Goal: Transaction & Acquisition: Purchase product/service

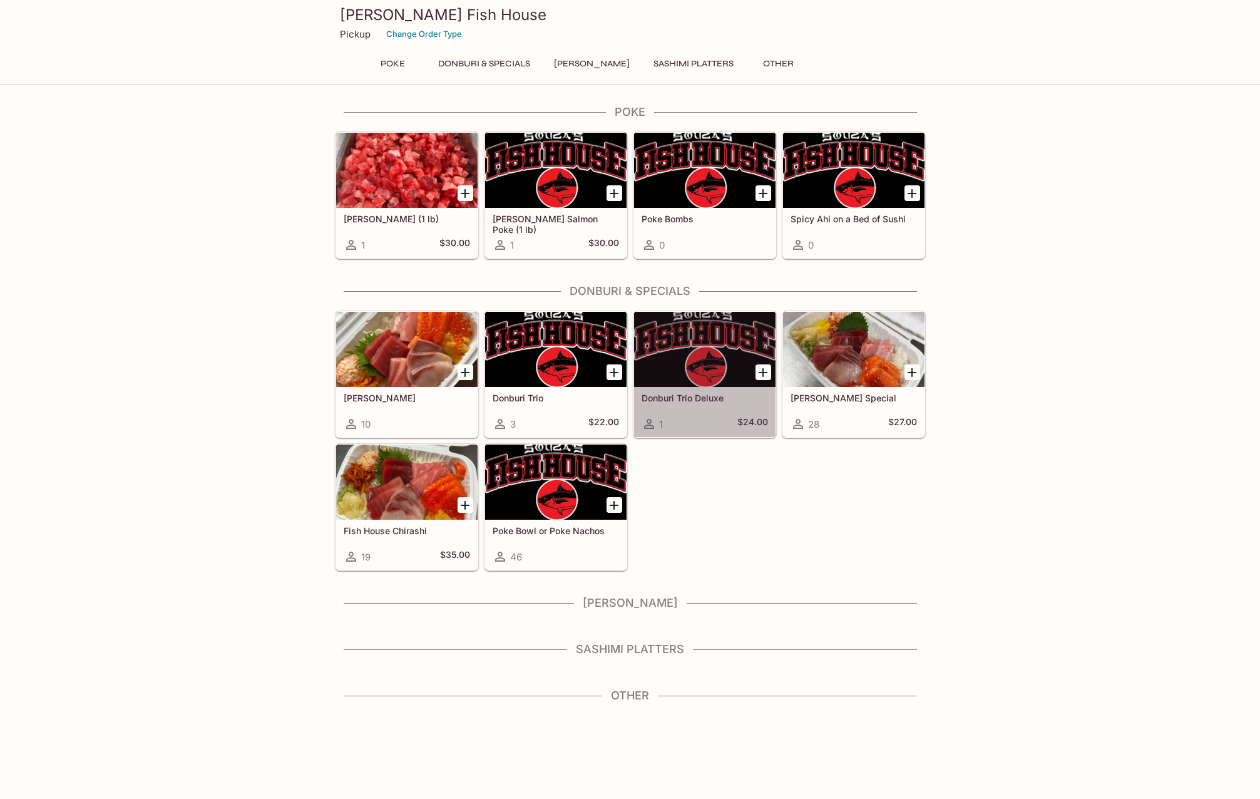
click at [702, 362] on div at bounding box center [704, 349] width 141 height 75
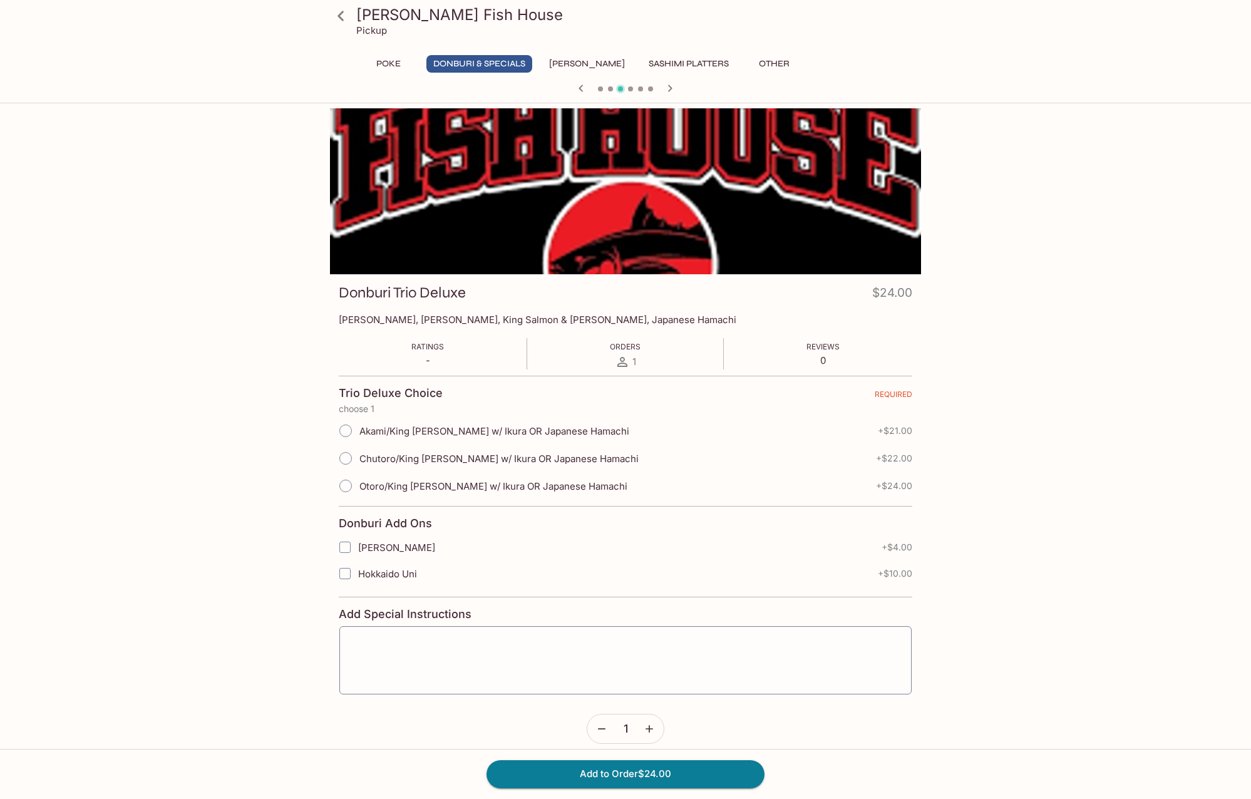
scroll to position [63, 0]
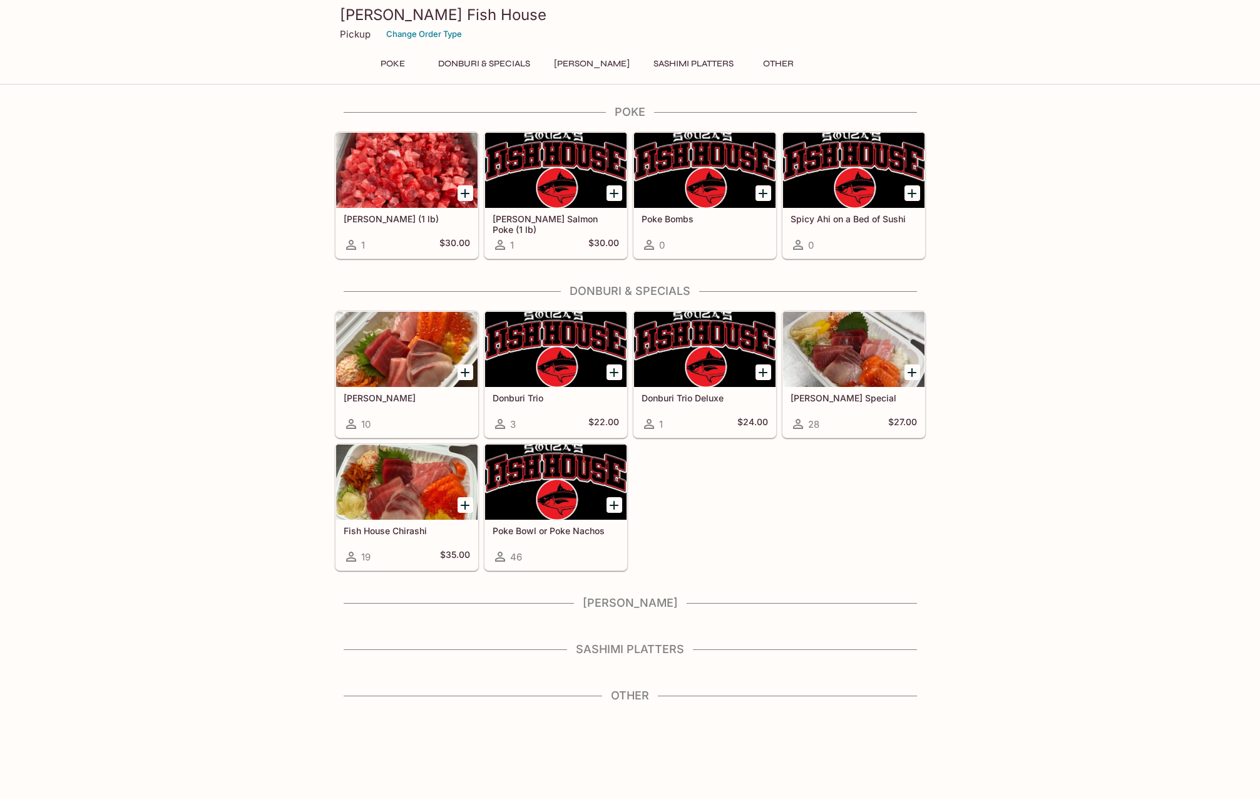
click at [486, 61] on button "Donburi & Specials" at bounding box center [484, 64] width 106 height 18
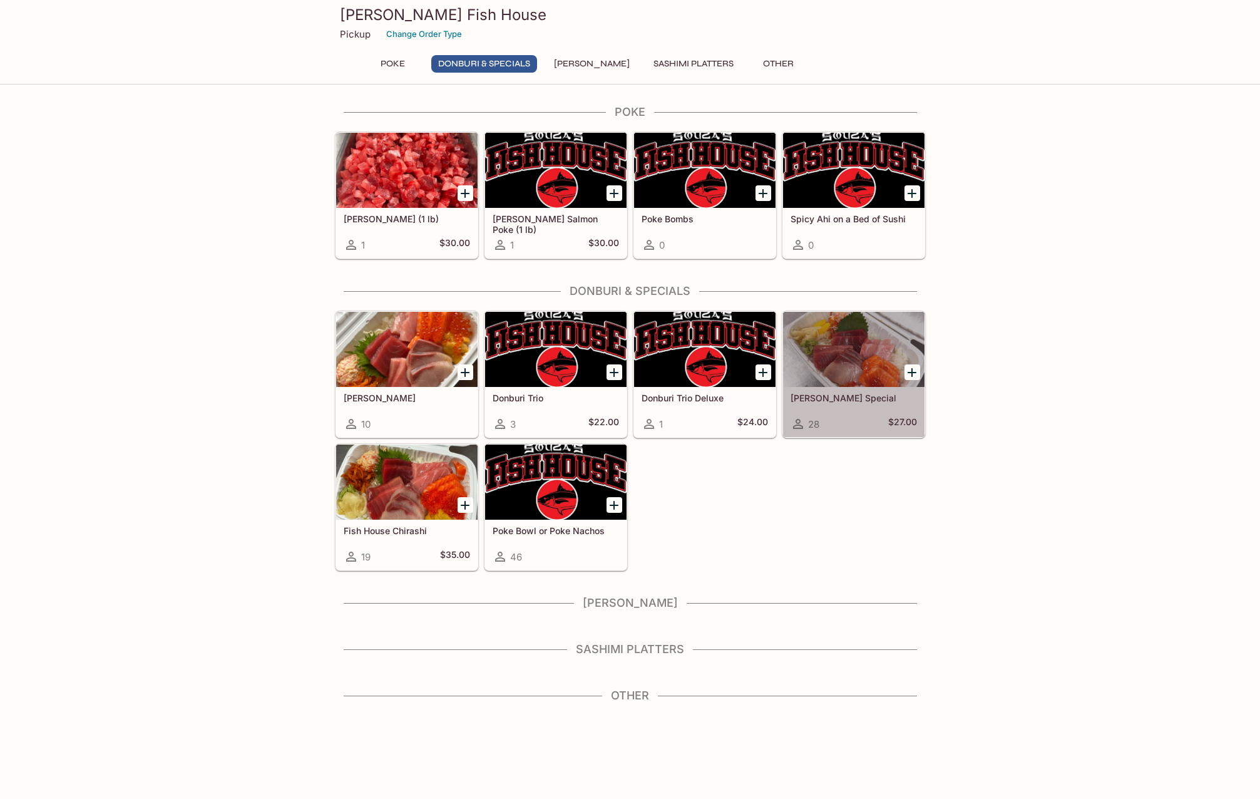
click at [871, 353] on div at bounding box center [853, 349] width 141 height 75
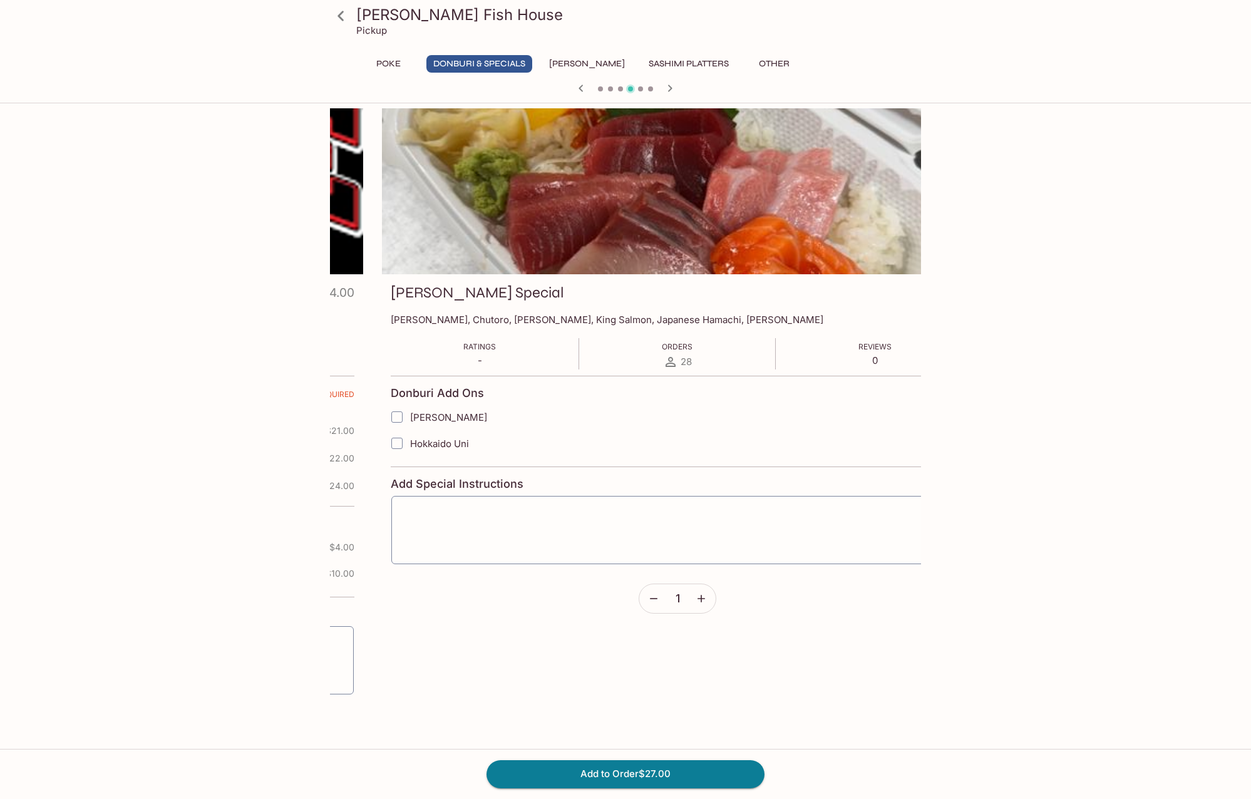
click at [406, 320] on p "[PERSON_NAME], Chutoro, [PERSON_NAME], King Salmon, Japanese Hamachi, [PERSON_N…" at bounding box center [677, 320] width 573 height 12
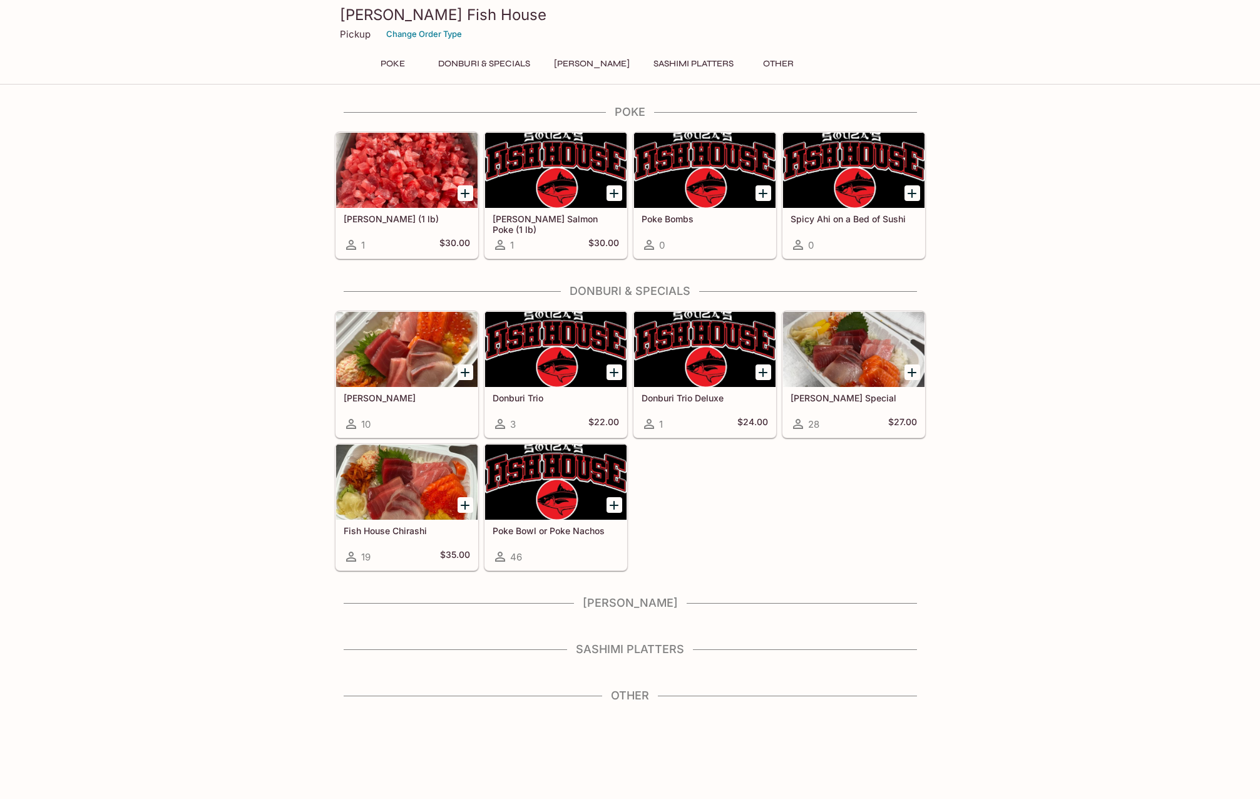
click at [560, 383] on div at bounding box center [555, 349] width 141 height 75
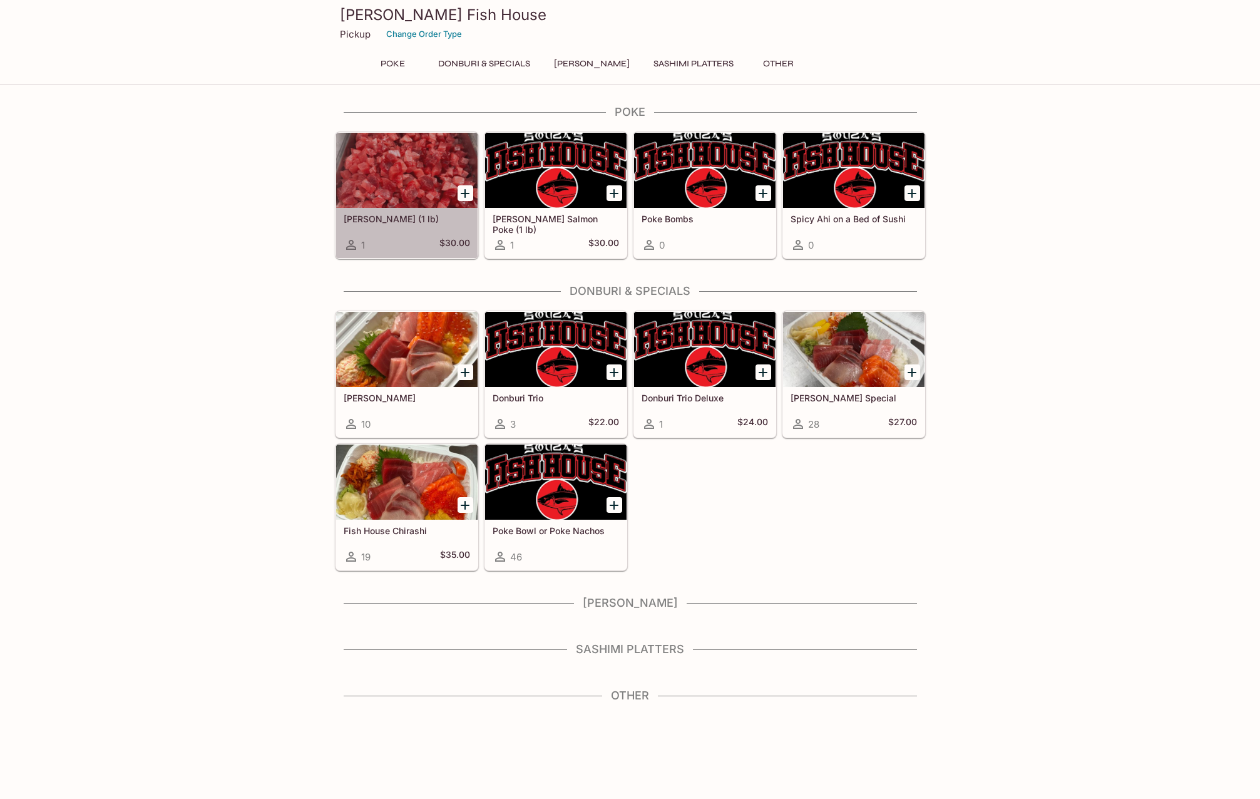
click at [406, 196] on div at bounding box center [406, 170] width 141 height 75
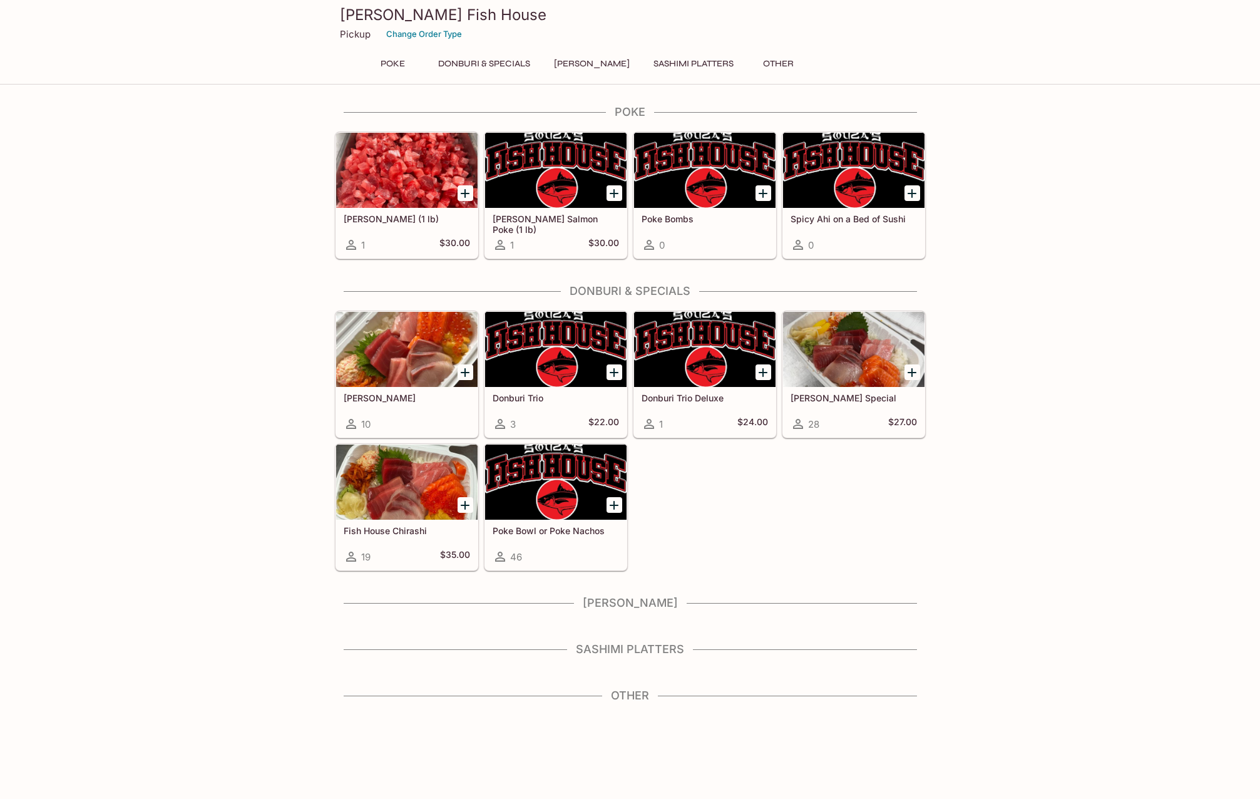
click at [526, 536] on div "Poke Bowl or Poke Nachos 46" at bounding box center [555, 545] width 141 height 50
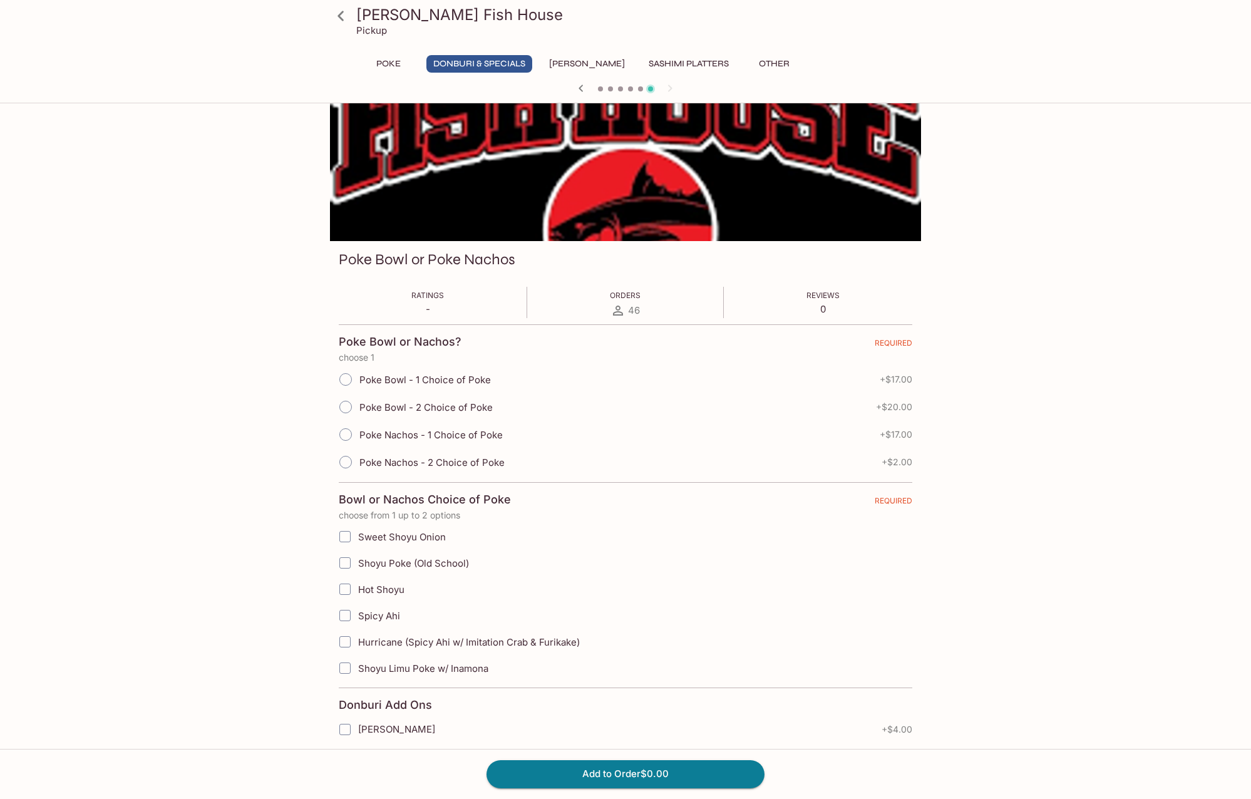
scroll to position [63, 0]
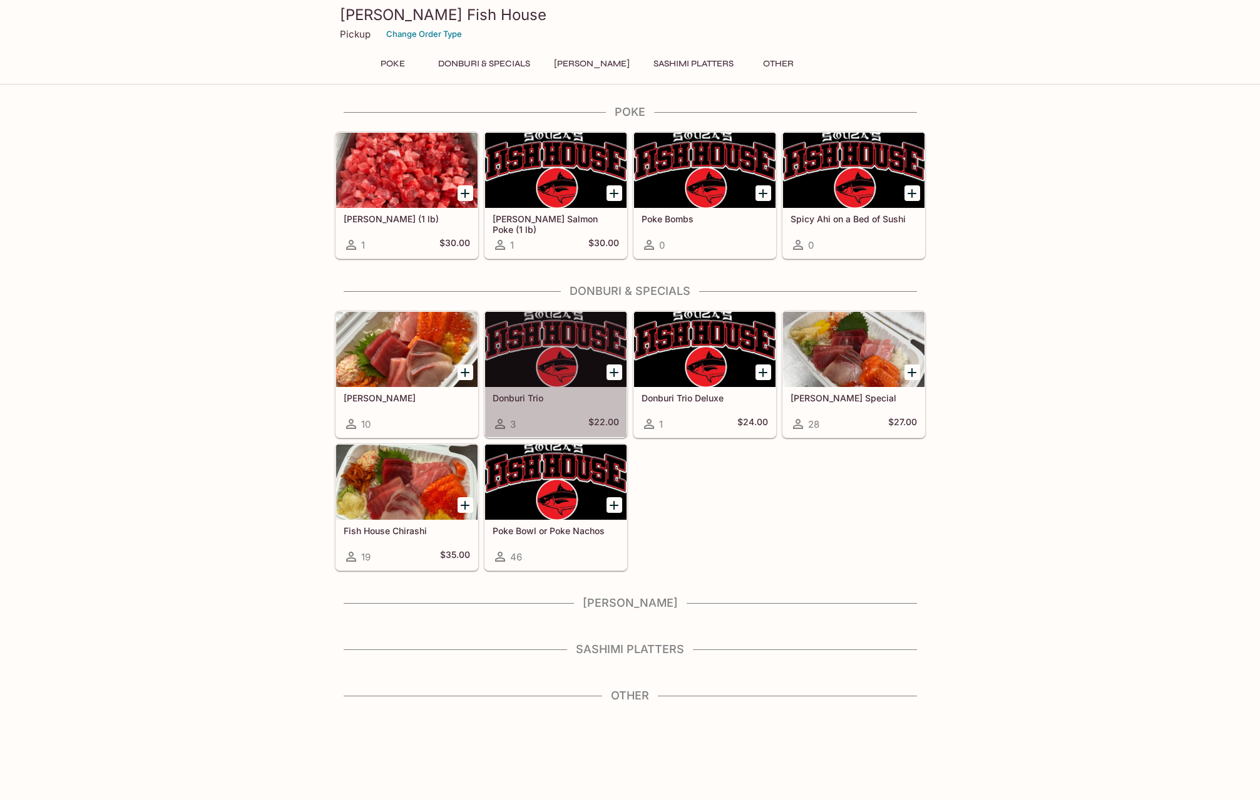
click at [528, 397] on h5 "Donburi Trio" at bounding box center [556, 397] width 126 height 11
click at [709, 358] on div at bounding box center [704, 349] width 141 height 75
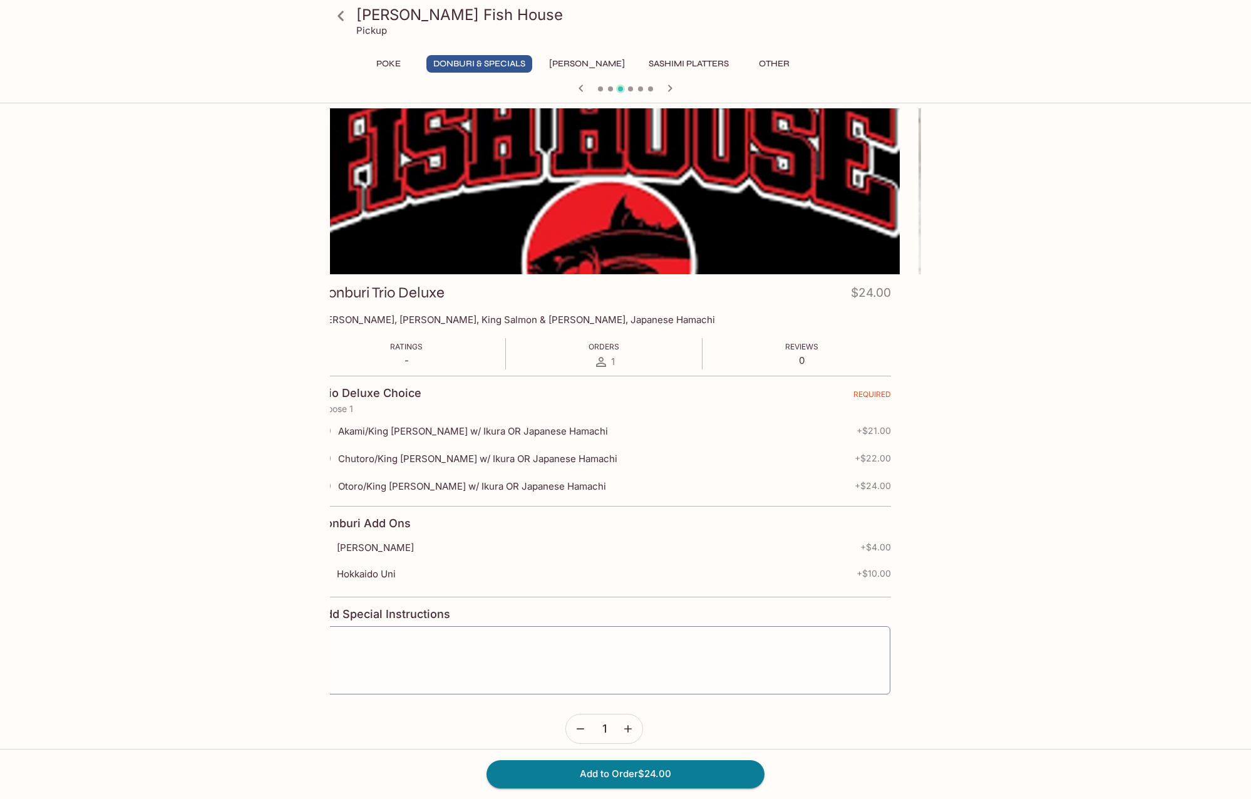
click at [575, 481] on span "Otoro/King [PERSON_NAME] w/ Ikura OR Japanese Hamachi" at bounding box center [472, 486] width 268 height 12
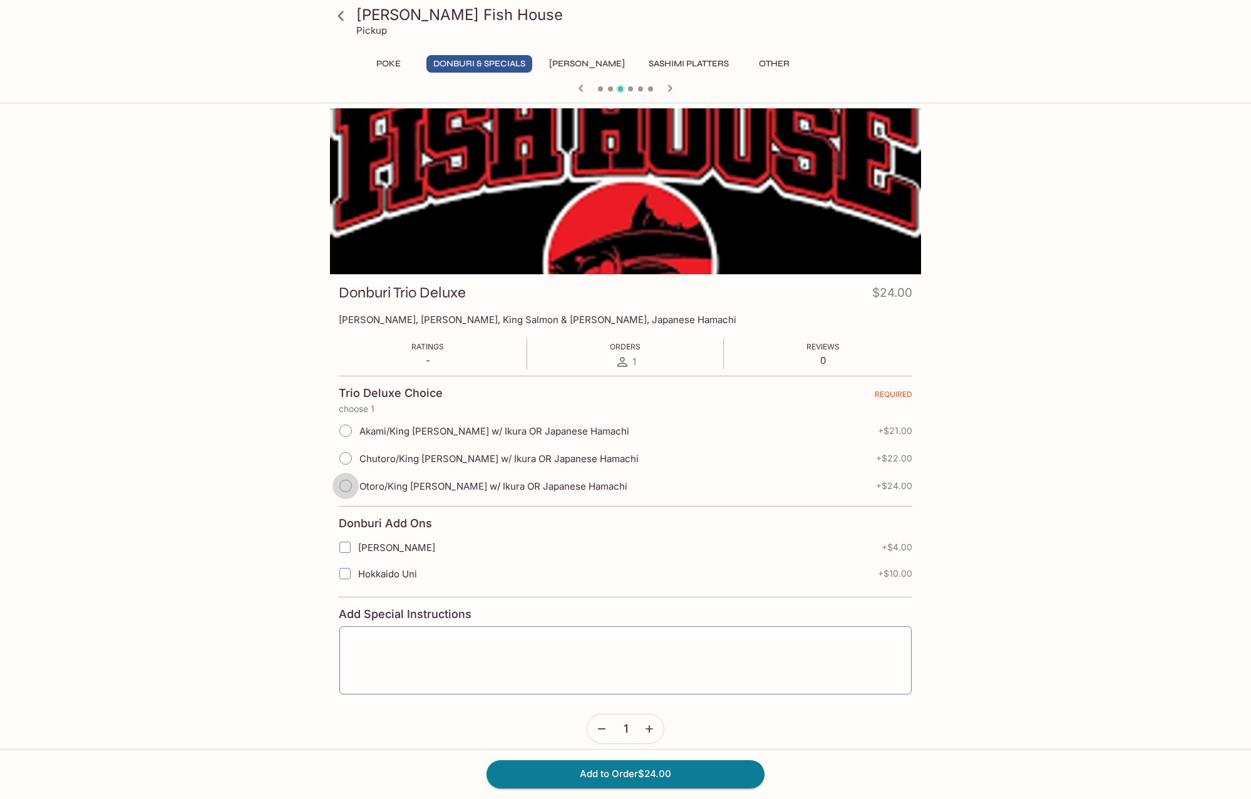
click at [348, 484] on input "Otoro/King [PERSON_NAME] w/ Ikura OR Japanese Hamachi" at bounding box center [345, 486] width 26 height 26
radio input "true"
click at [632, 779] on button "Add to Order $48.00" at bounding box center [625, 774] width 278 height 28
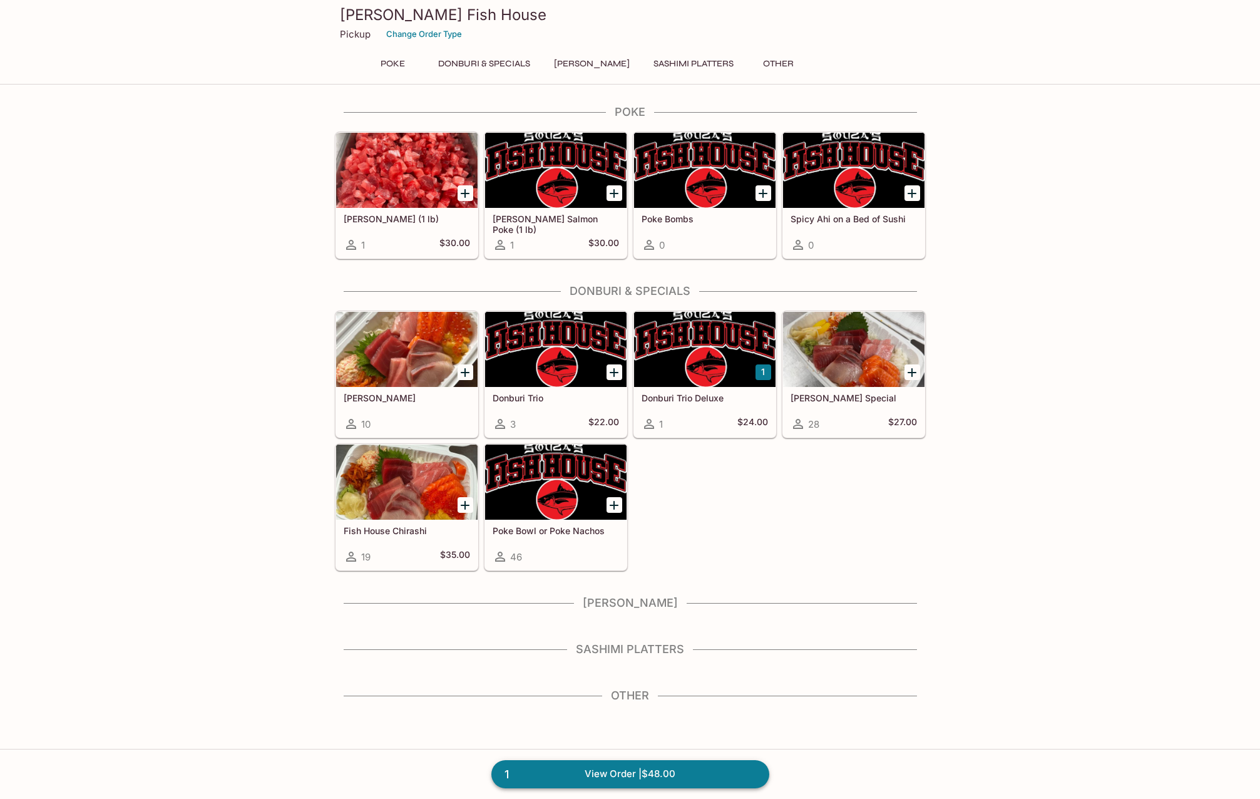
click at [645, 777] on link "1 View Order | $48.00" at bounding box center [630, 774] width 278 height 28
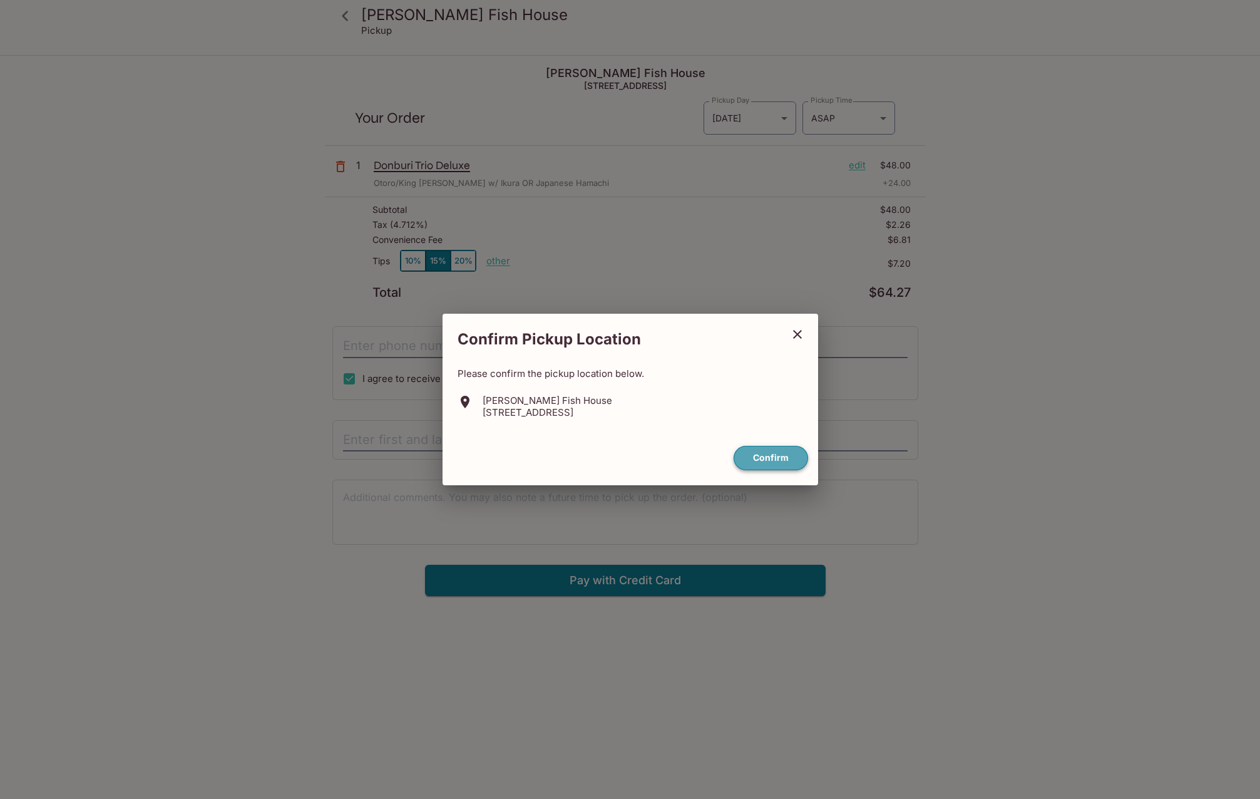
click at [764, 449] on button "Confirm" at bounding box center [771, 458] width 74 height 24
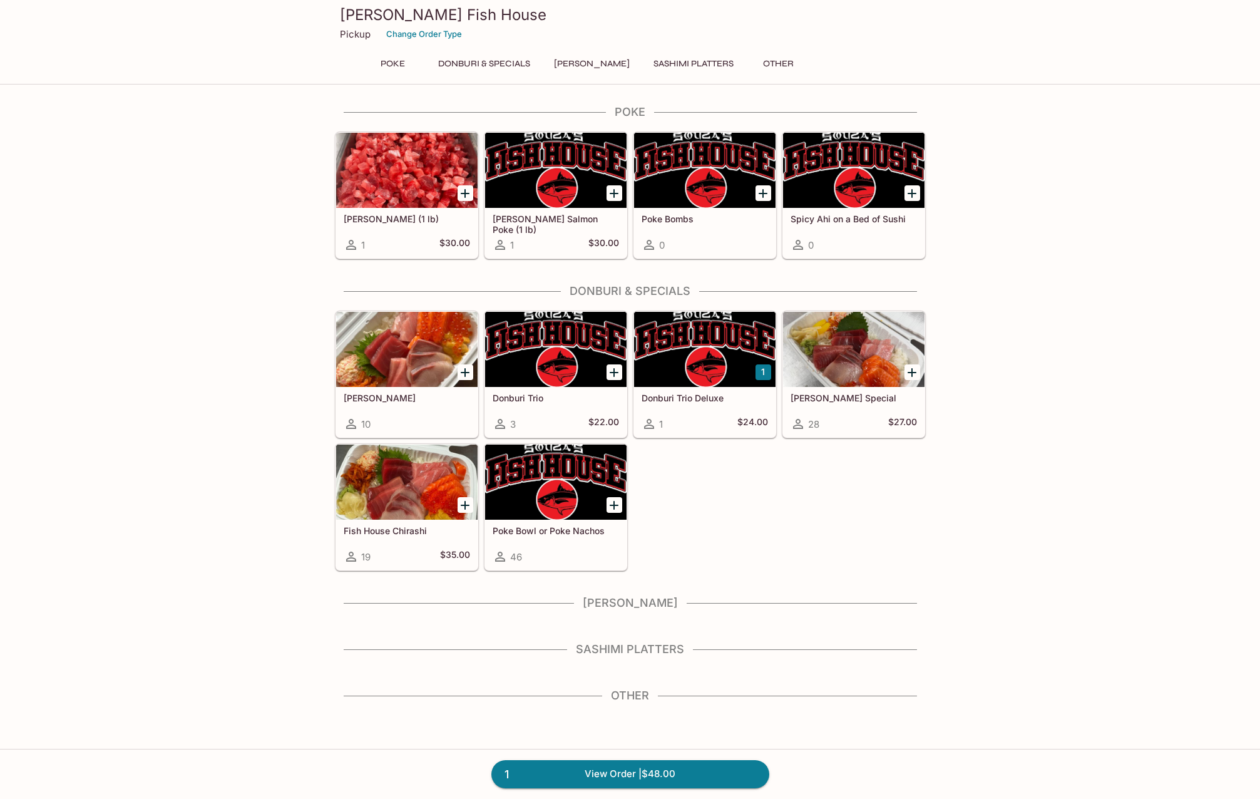
click at [680, 346] on div at bounding box center [704, 349] width 141 height 75
click at [854, 350] on div at bounding box center [853, 349] width 141 height 75
